Goal: Information Seeking & Learning: Check status

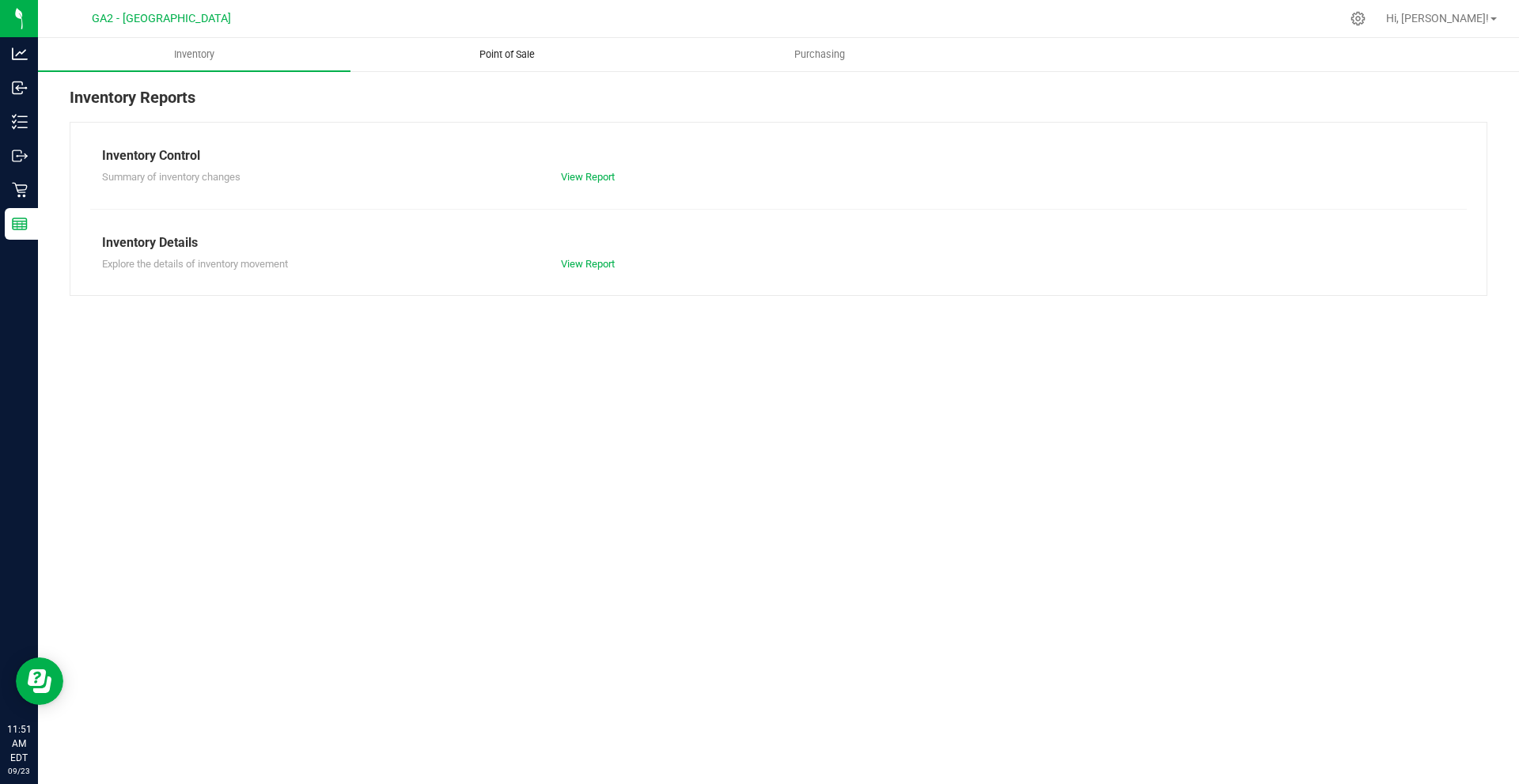
click at [490, 51] on span "Point of Sale" at bounding box center [507, 55] width 98 height 14
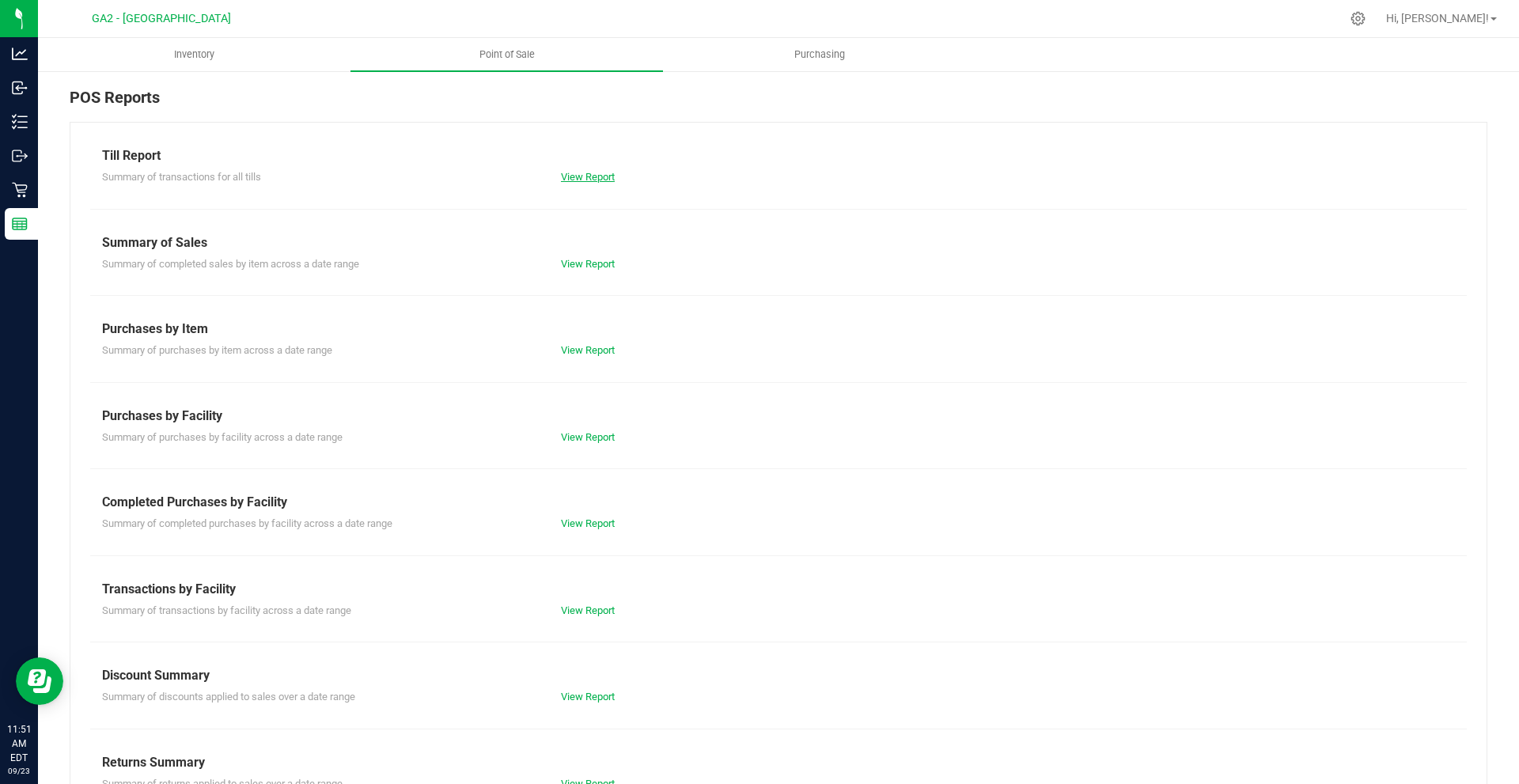
click at [606, 180] on link "View Report" at bounding box center [588, 176] width 54 height 12
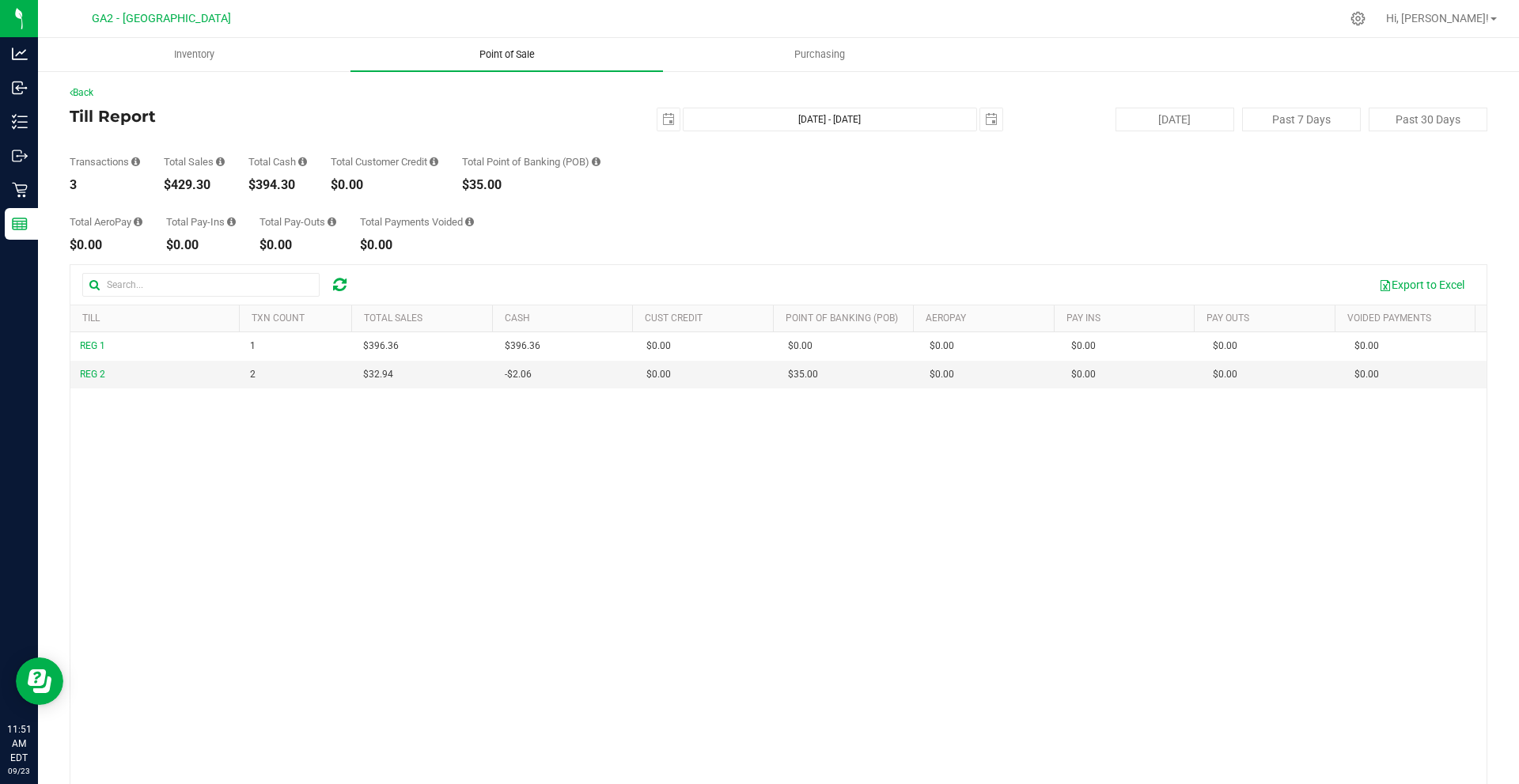
click at [506, 49] on span "Point of Sale" at bounding box center [507, 55] width 98 height 14
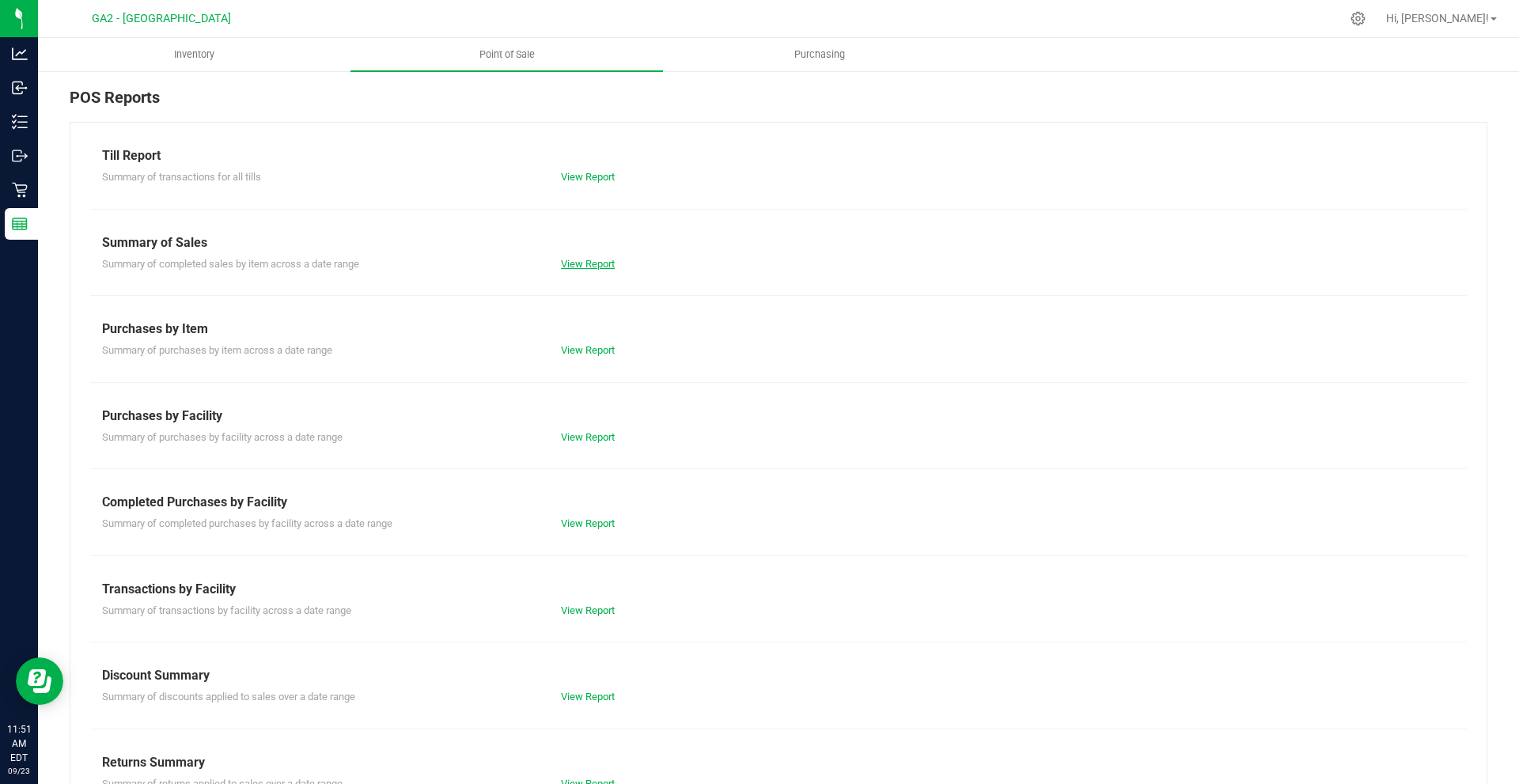
click at [574, 263] on link "View Report" at bounding box center [588, 263] width 54 height 12
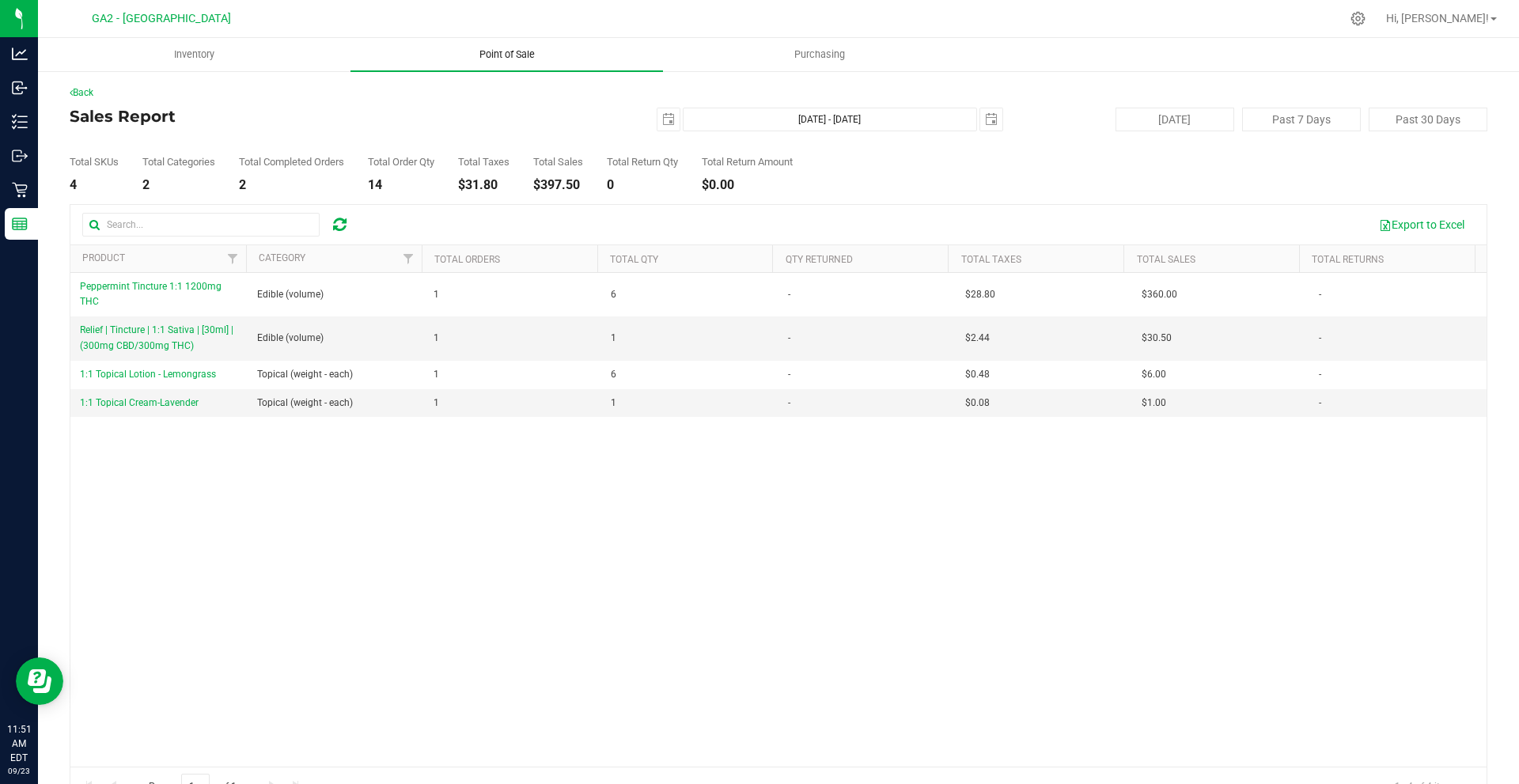
click at [506, 62] on uib-tab-heading "Point of Sale" at bounding box center [506, 55] width 313 height 33
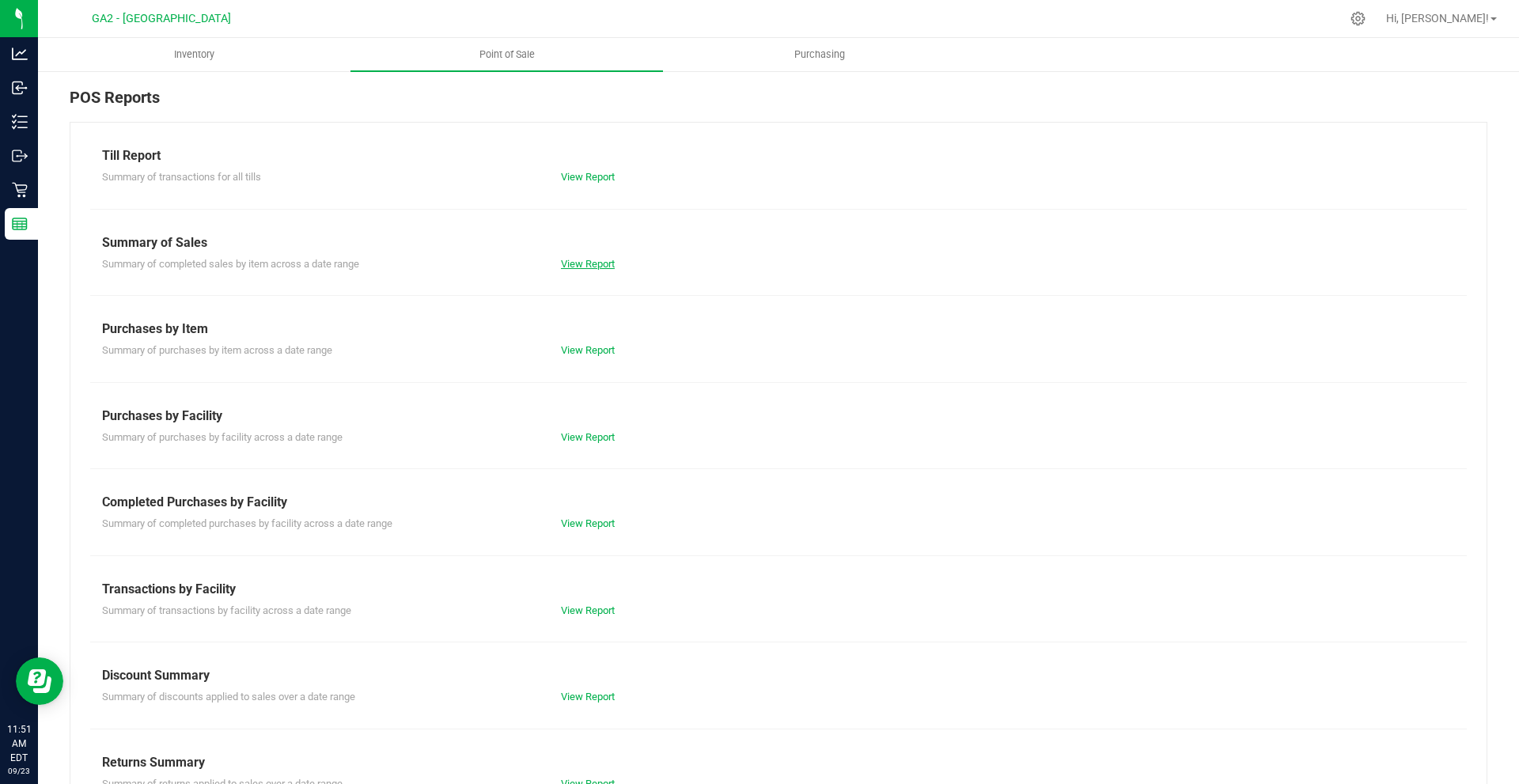
click at [593, 261] on link "View Report" at bounding box center [588, 263] width 54 height 12
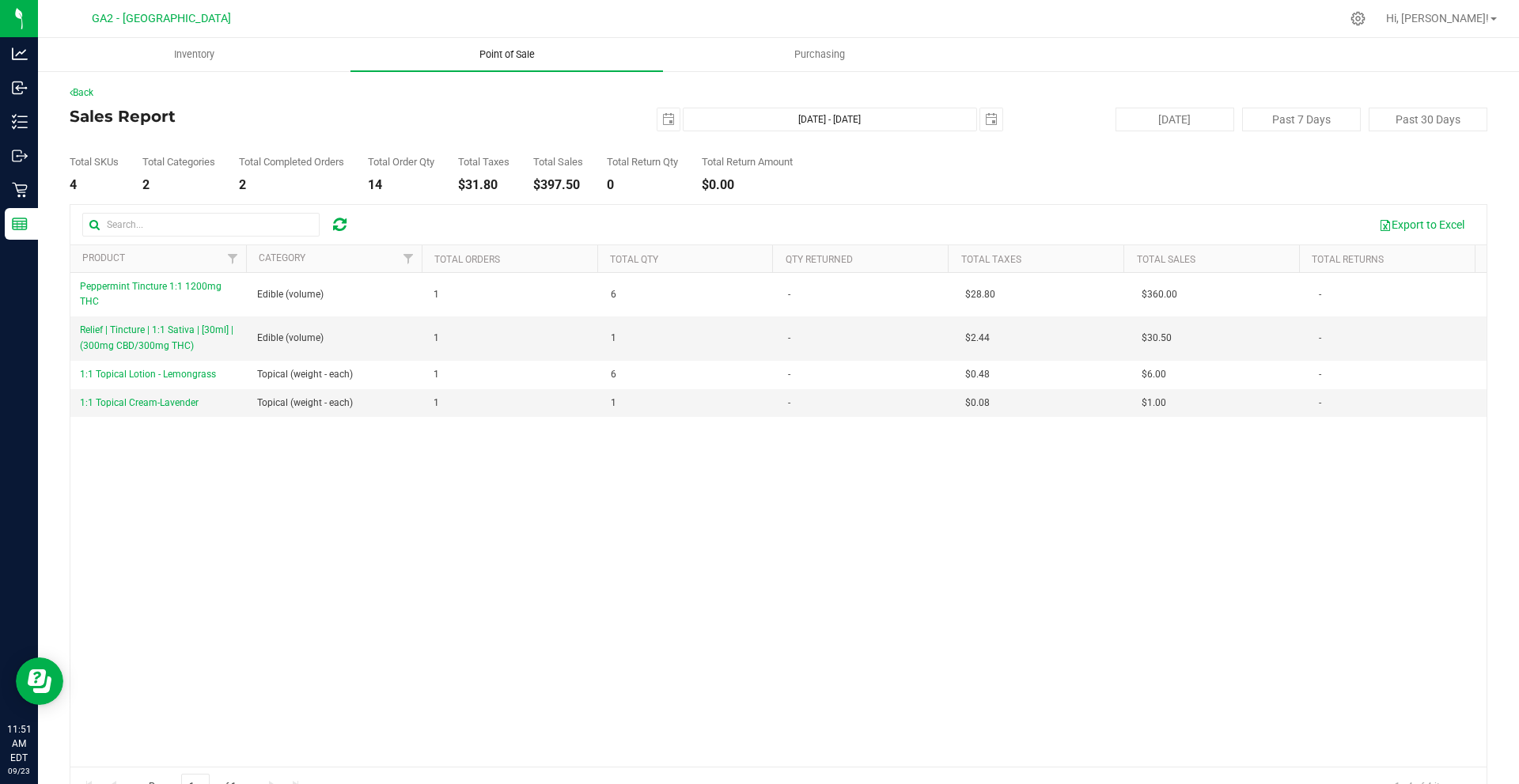
click at [538, 46] on uib-tab-heading "Point of Sale" at bounding box center [506, 55] width 313 height 33
